Goal: Information Seeking & Learning: Learn about a topic

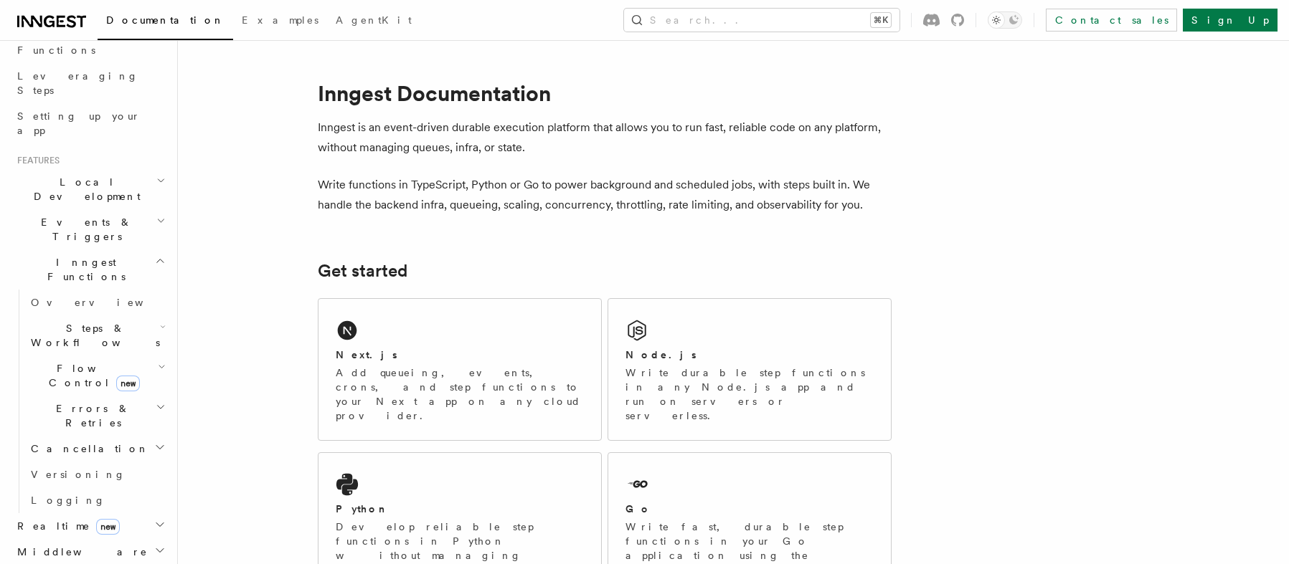
scroll to position [232, 0]
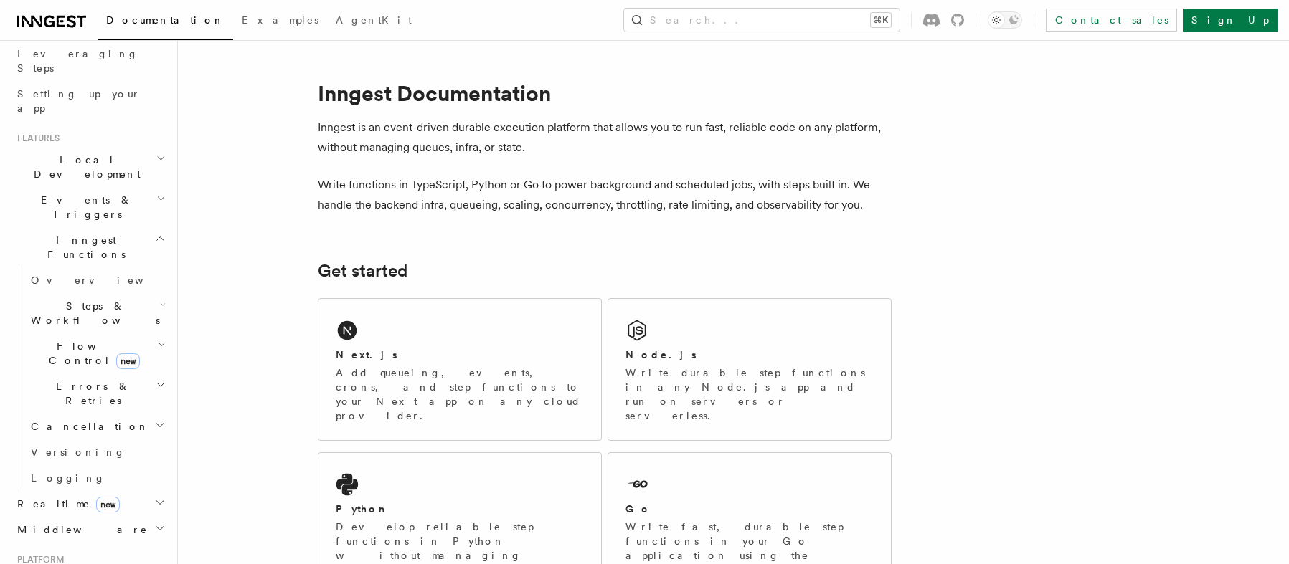
click at [68, 339] on span "Flow Control new" at bounding box center [91, 353] width 133 height 29
click at [75, 407] on span "Singleton" at bounding box center [85, 414] width 82 height 14
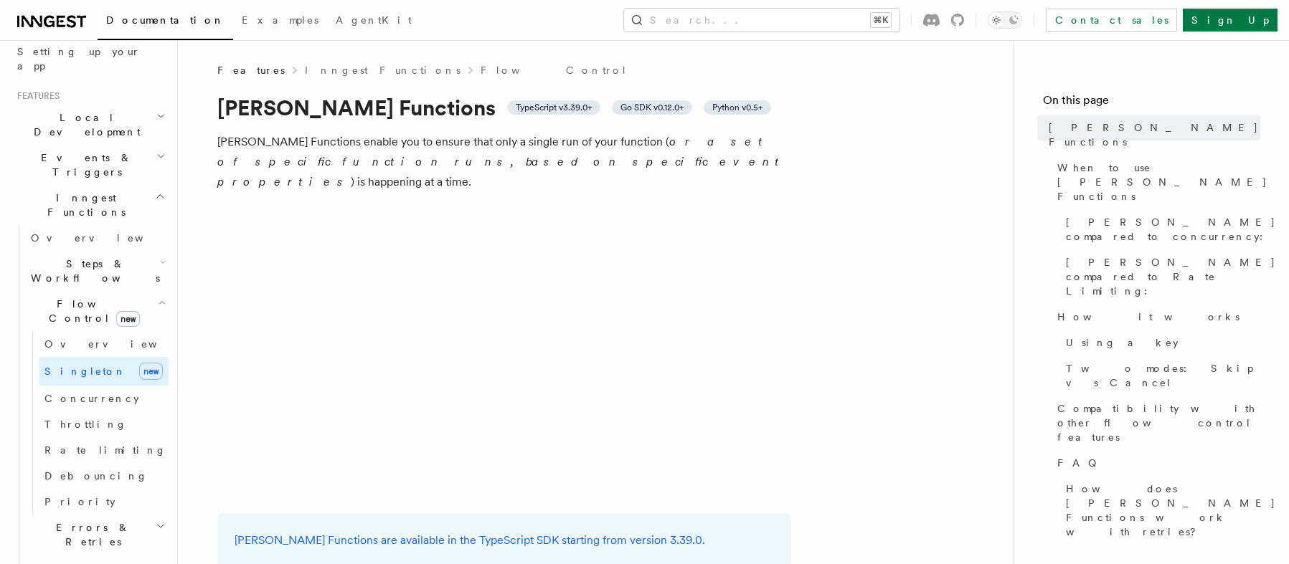
scroll to position [203, 0]
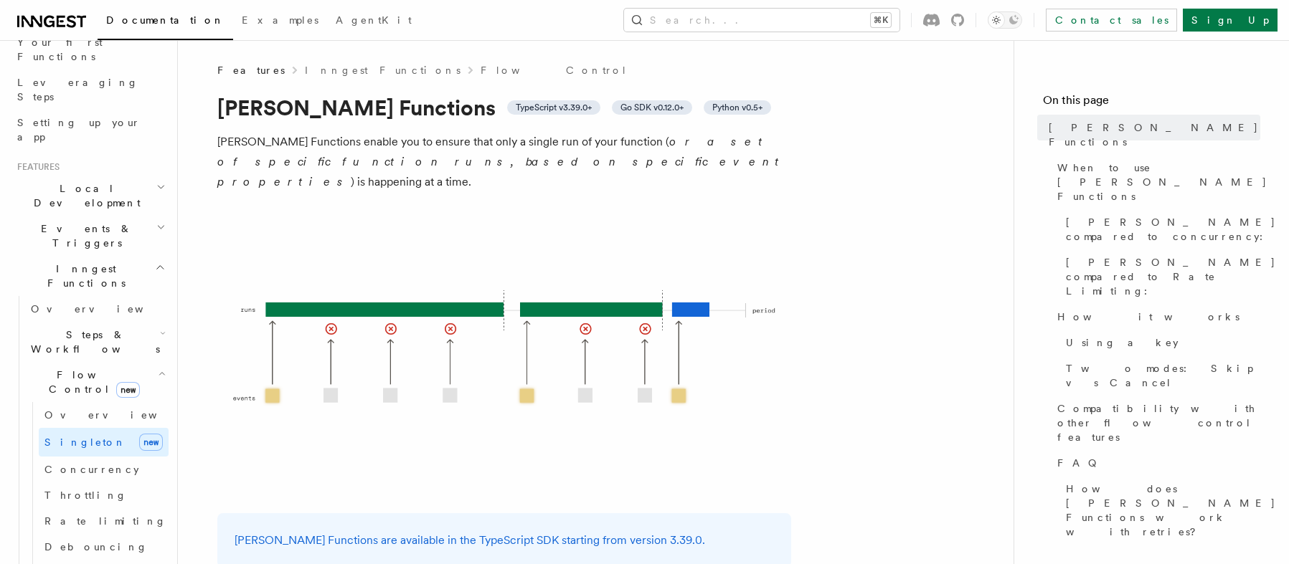
click at [138, 362] on h2 "Flow Control new" at bounding box center [96, 382] width 143 height 40
click at [142, 322] on h2 "Steps & Workflows" at bounding box center [96, 342] width 143 height 40
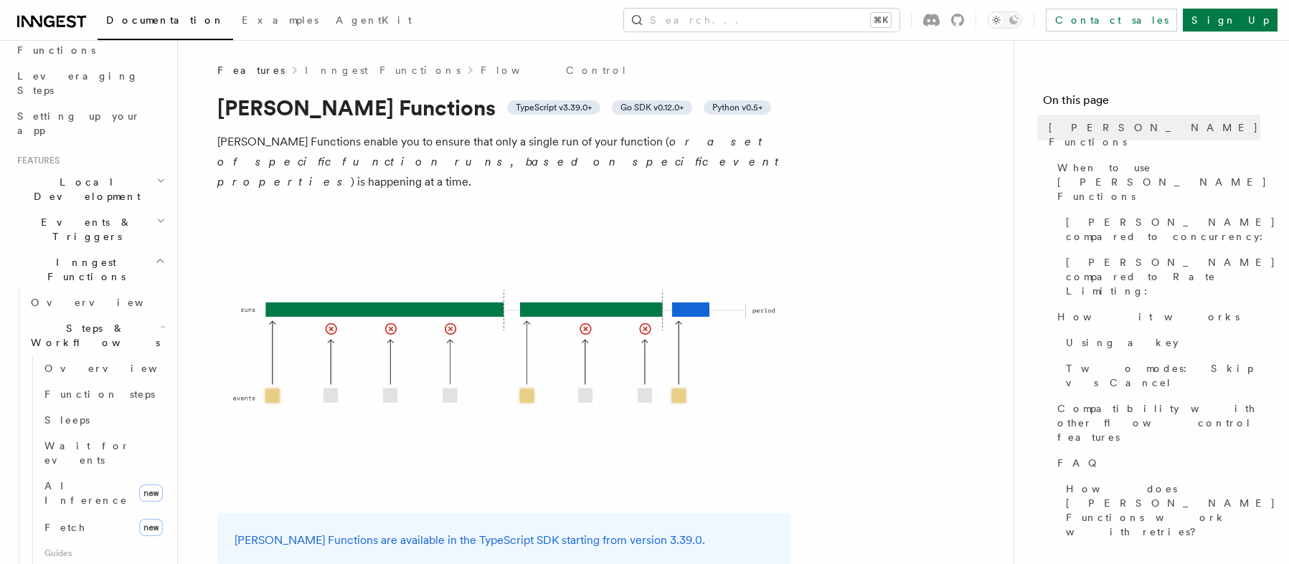
scroll to position [224, 0]
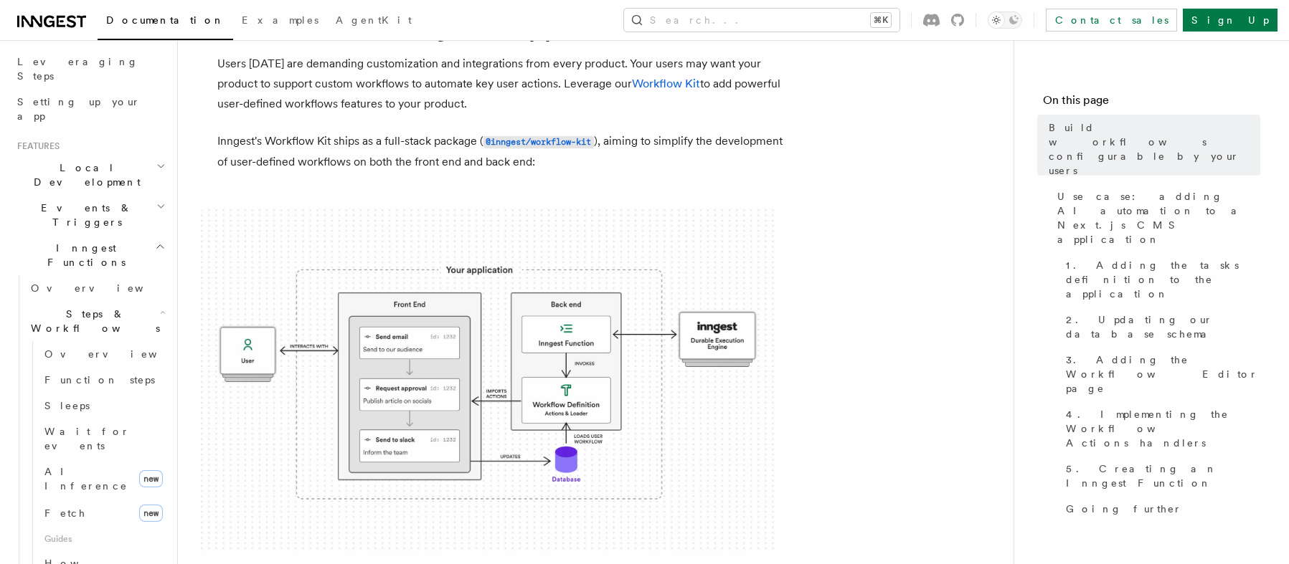
scroll to position [14, 0]
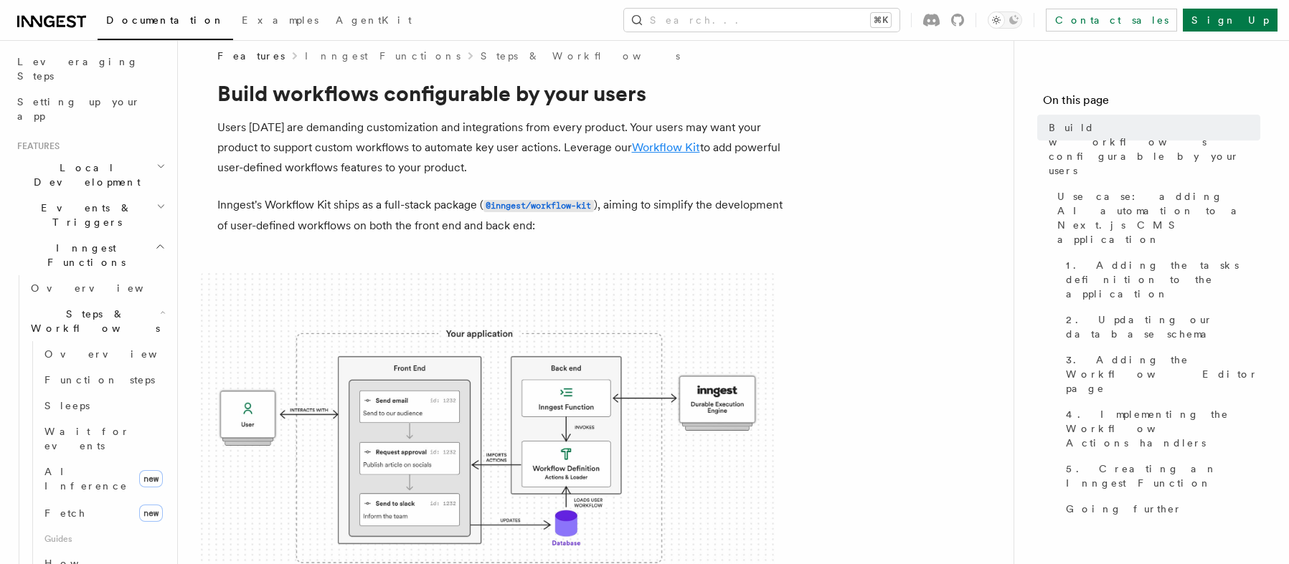
click at [653, 151] on link "Workflow Kit" at bounding box center [666, 148] width 68 height 14
